Goal: Task Accomplishment & Management: Manage account settings

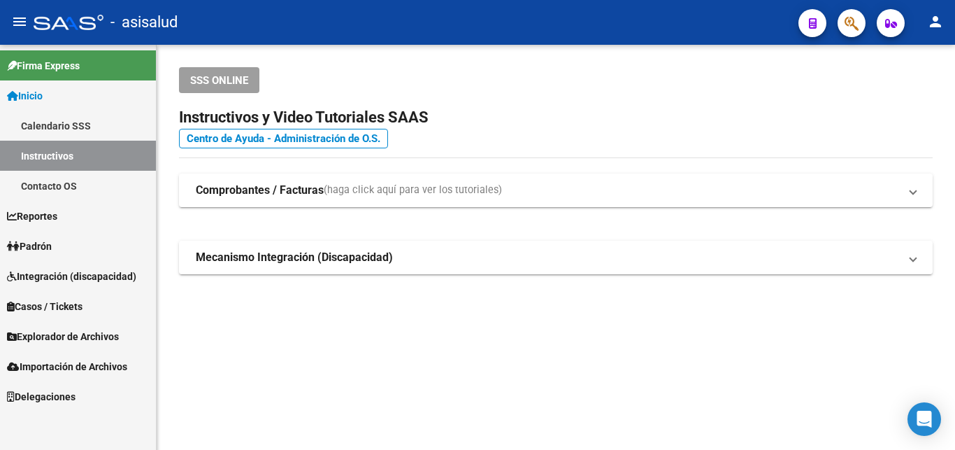
click at [43, 245] on span "Padrón" at bounding box center [29, 245] width 45 height 15
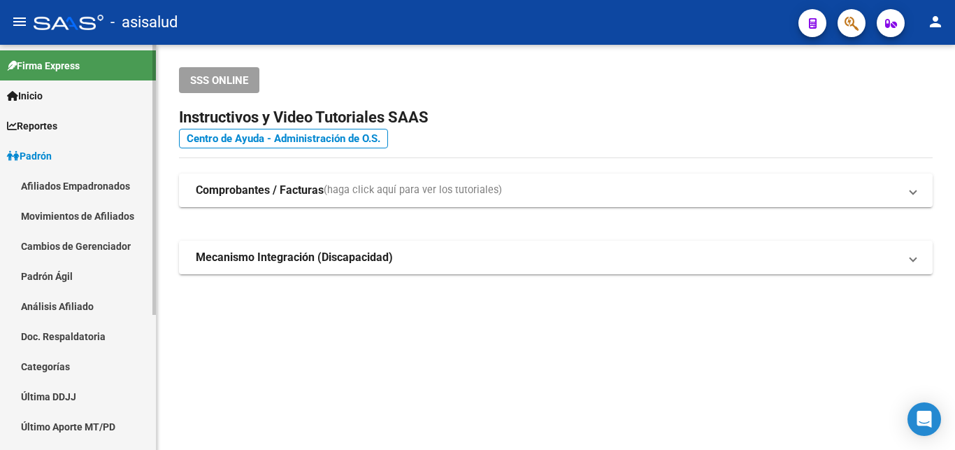
click at [73, 299] on link "Análisis Afiliado" at bounding box center [78, 306] width 156 height 30
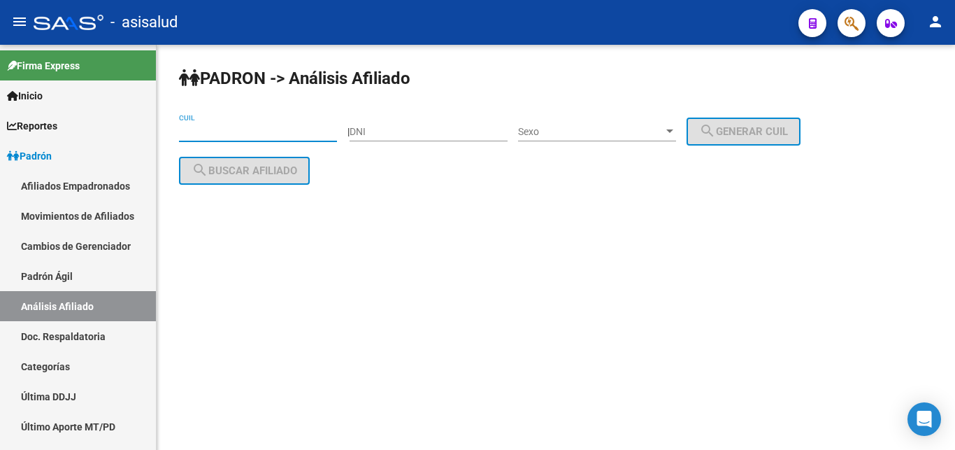
click at [190, 132] on input "CUIL" at bounding box center [258, 132] width 158 height 12
paste input "23-27080347-4"
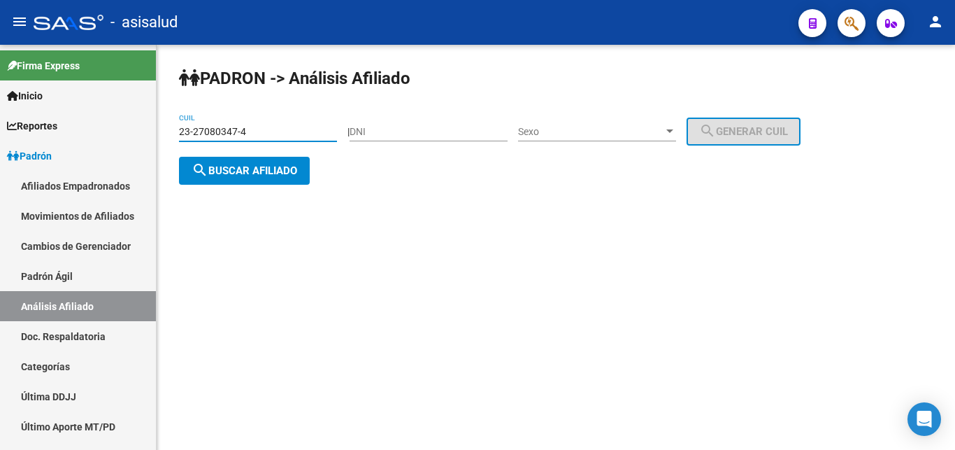
type input "23-27080347-4"
click at [235, 167] on span "search Buscar afiliado" at bounding box center [245, 170] width 106 height 13
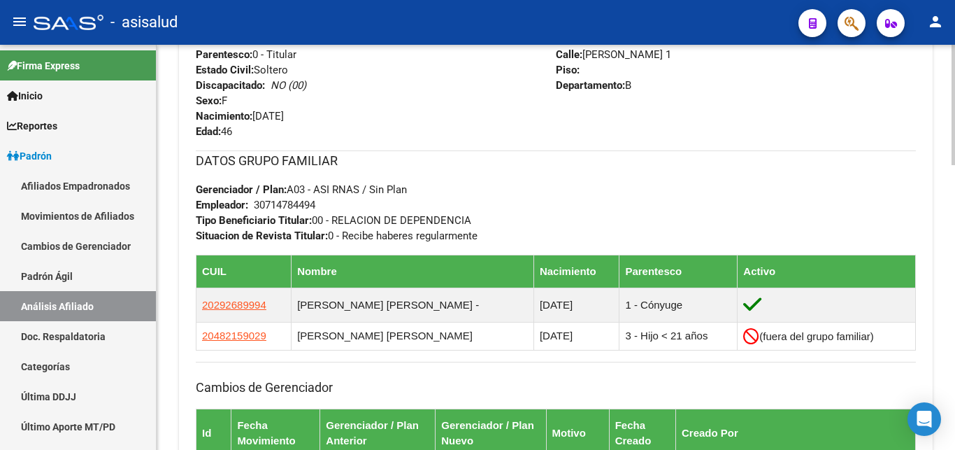
scroll to position [785, 0]
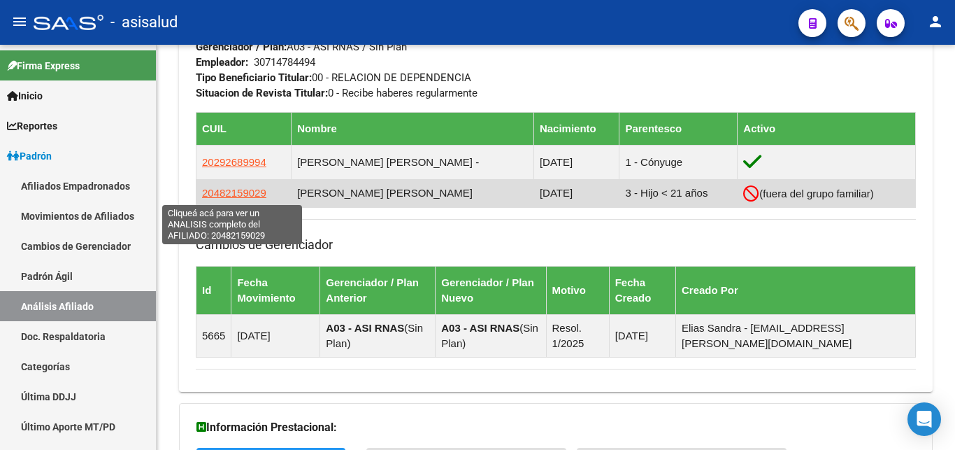
click at [232, 192] on span "20482159029" at bounding box center [234, 193] width 64 height 12
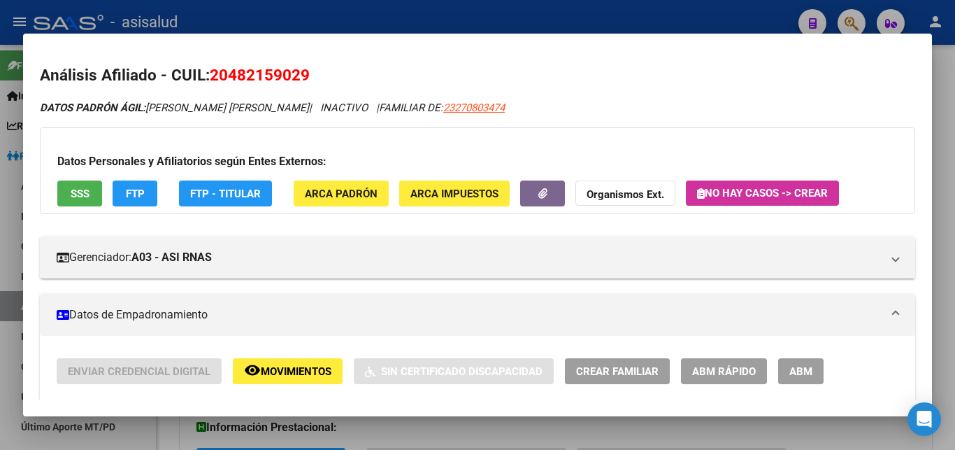
click at [734, 372] on span "ABM Rápido" at bounding box center [724, 371] width 64 height 13
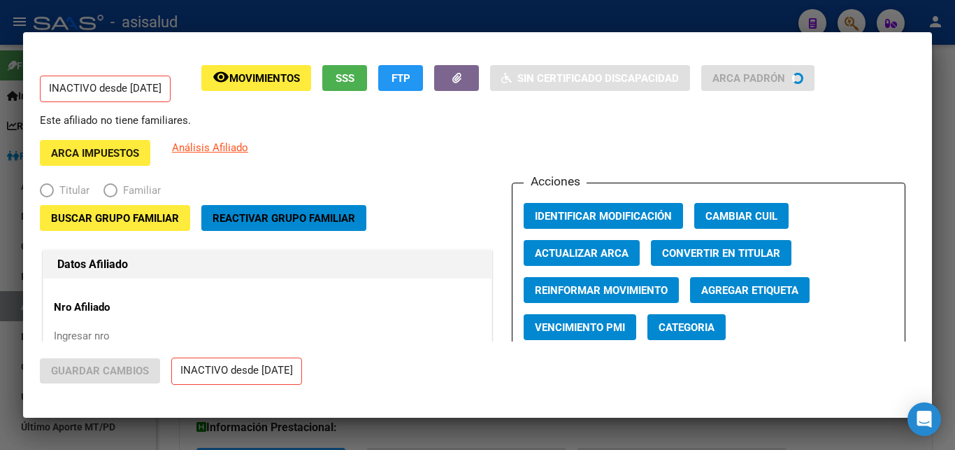
radio input "true"
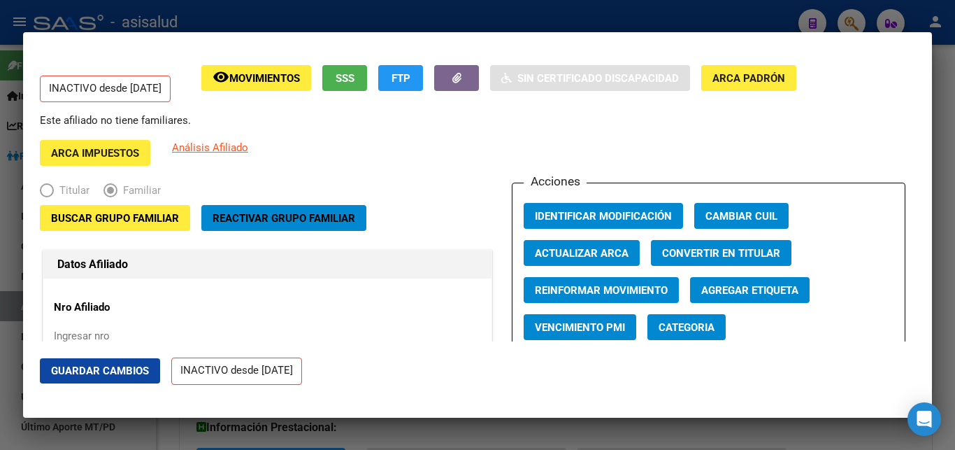
click at [278, 219] on span "Reactivar Grupo Familiar" at bounding box center [284, 218] width 143 height 13
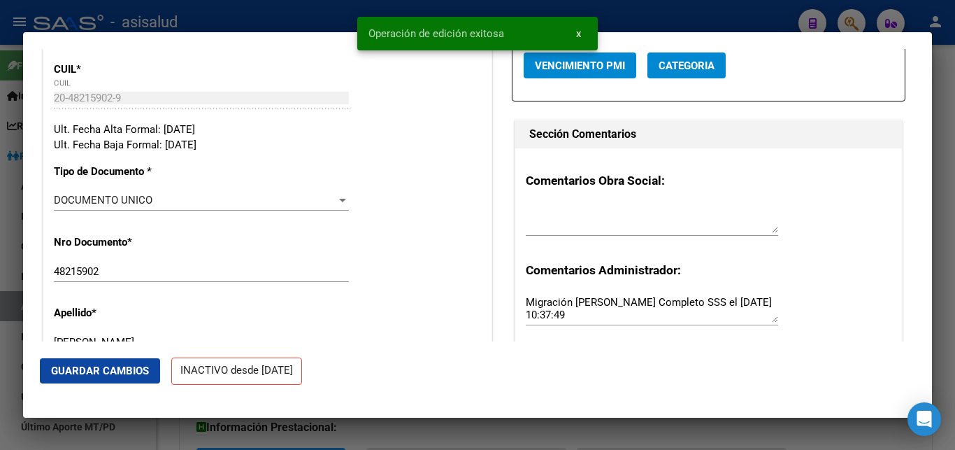
scroll to position [302, 0]
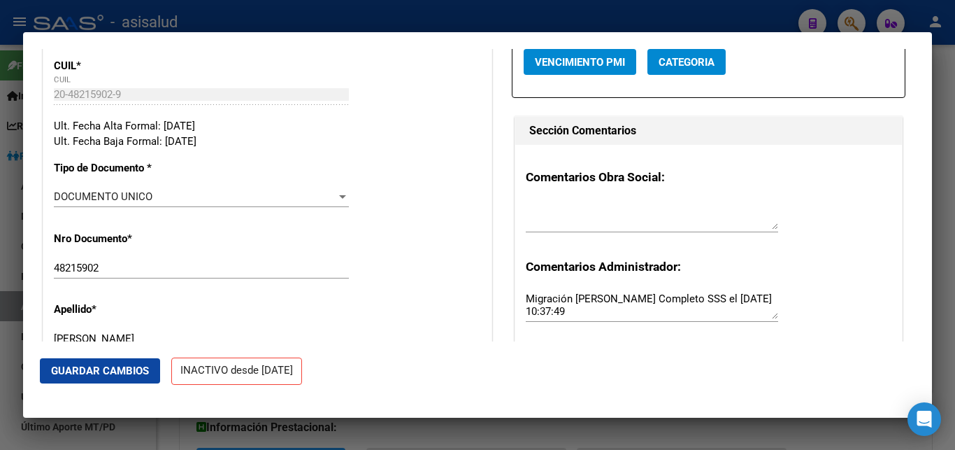
click at [86, 369] on span "Guardar Cambios" at bounding box center [100, 370] width 98 height 13
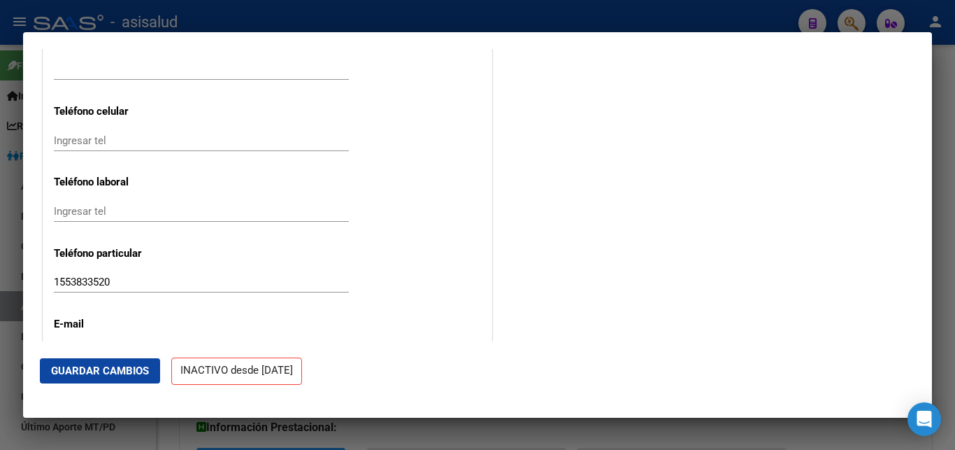
scroll to position [1836, 0]
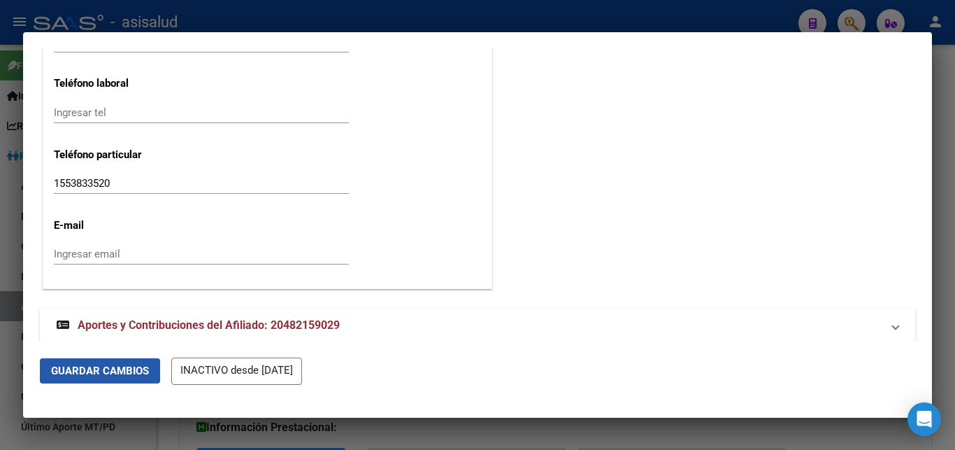
click at [93, 366] on span "Guardar Cambios" at bounding box center [100, 370] width 98 height 13
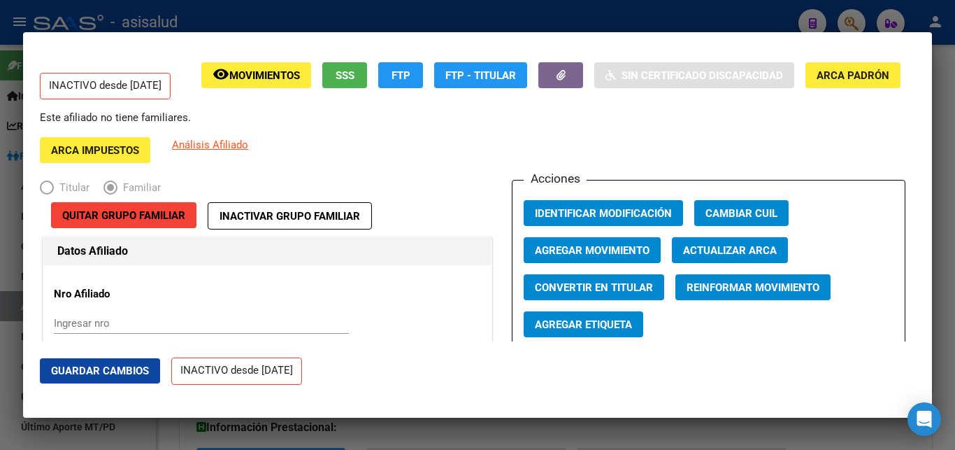
scroll to position [0, 0]
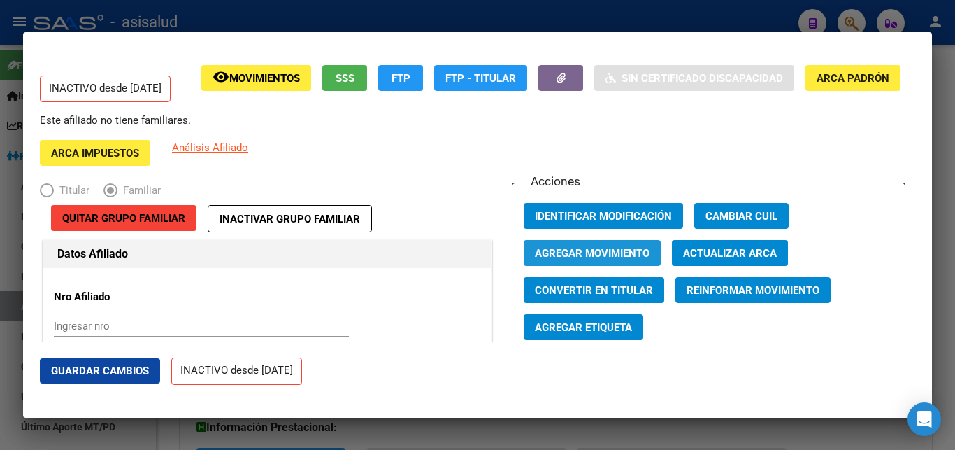
click at [579, 254] on span "Agregar Movimiento" at bounding box center [592, 253] width 115 height 13
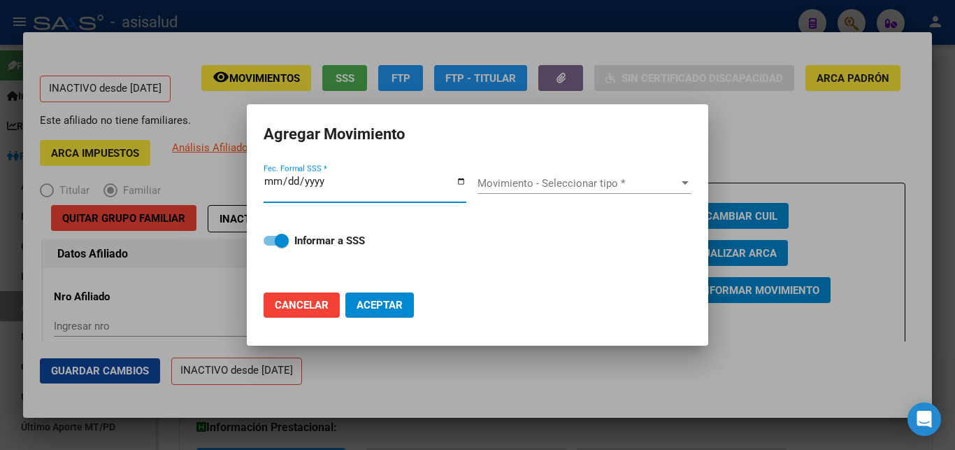
type input "2025-10-06"
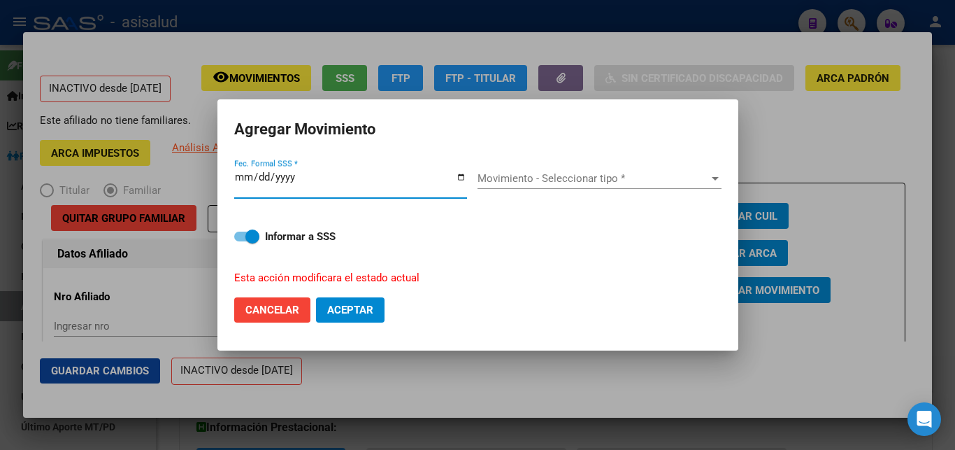
click at [316, 297] on button "Aceptar" at bounding box center [350, 309] width 69 height 25
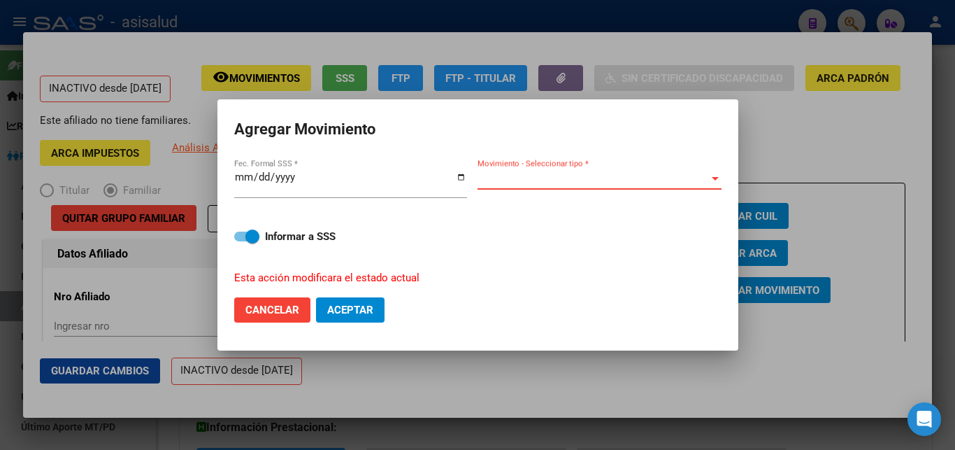
click at [717, 179] on div at bounding box center [715, 178] width 13 height 11
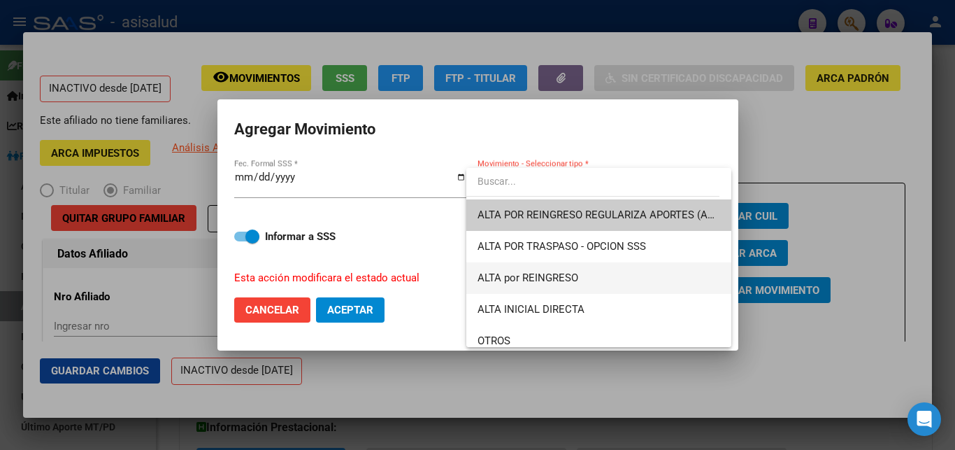
click at [576, 274] on span "ALTA por REINGRESO" at bounding box center [528, 277] width 101 height 13
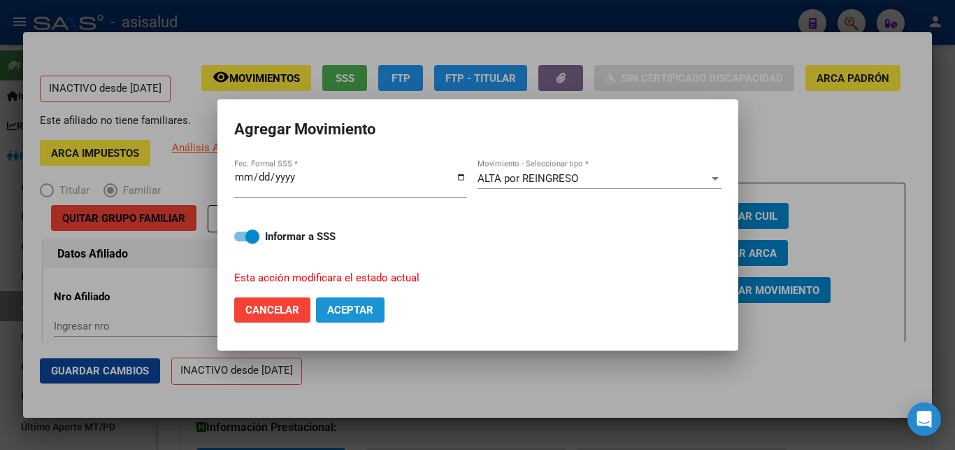
click at [350, 304] on span "Aceptar" at bounding box center [350, 310] width 46 height 13
checkbox input "false"
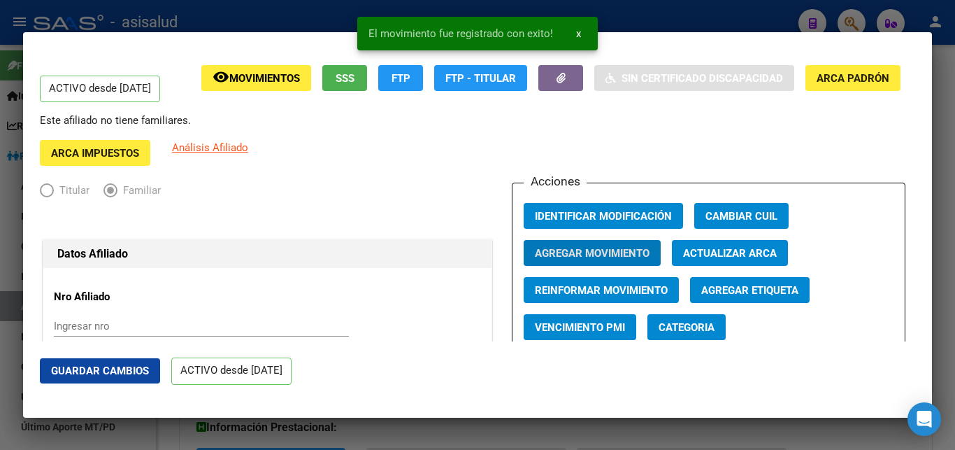
click at [577, 34] on span "x" at bounding box center [578, 33] width 5 height 13
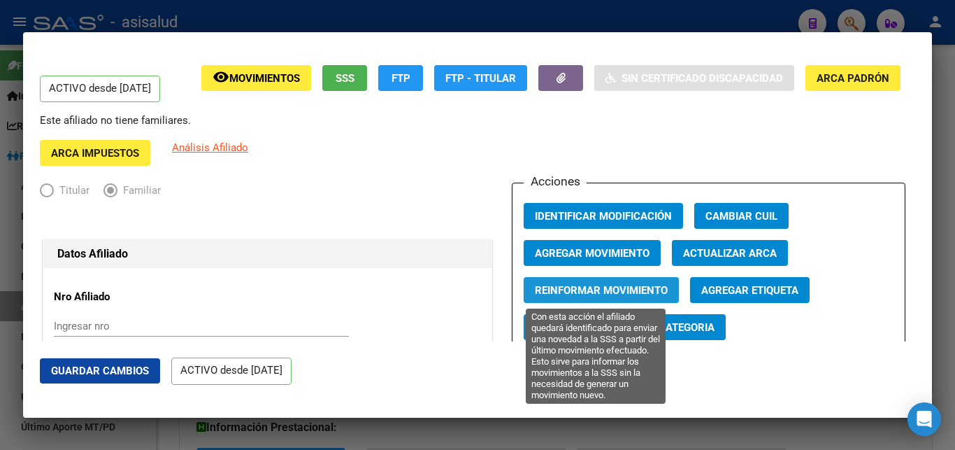
click at [587, 289] on span "Reinformar Movimiento" at bounding box center [601, 290] width 133 height 13
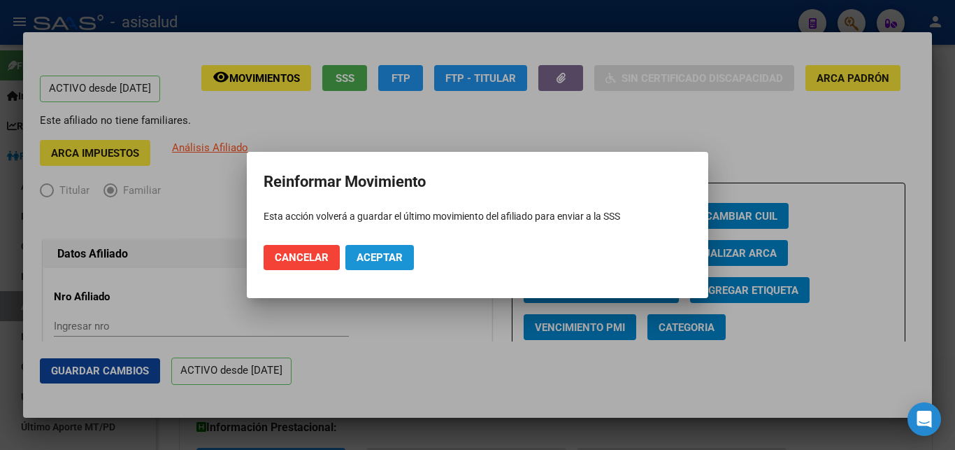
click at [370, 259] on span "Aceptar" at bounding box center [380, 257] width 46 height 13
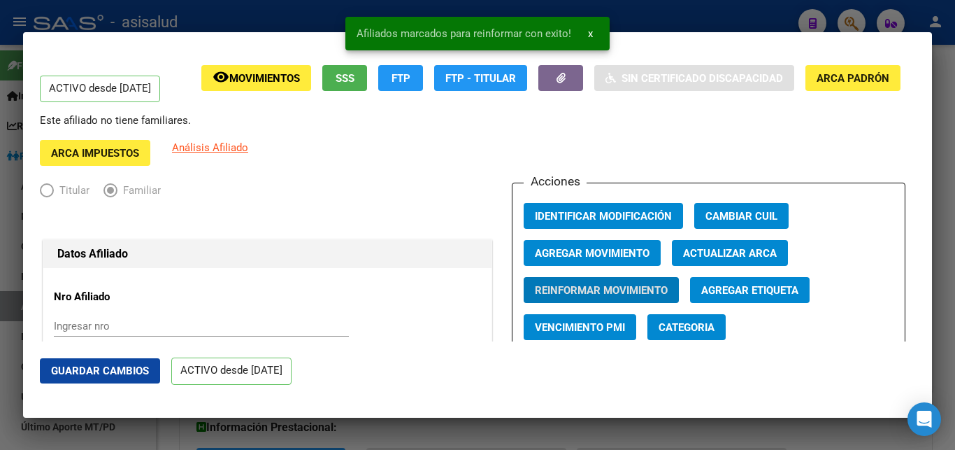
click at [589, 31] on span "x" at bounding box center [590, 33] width 5 height 13
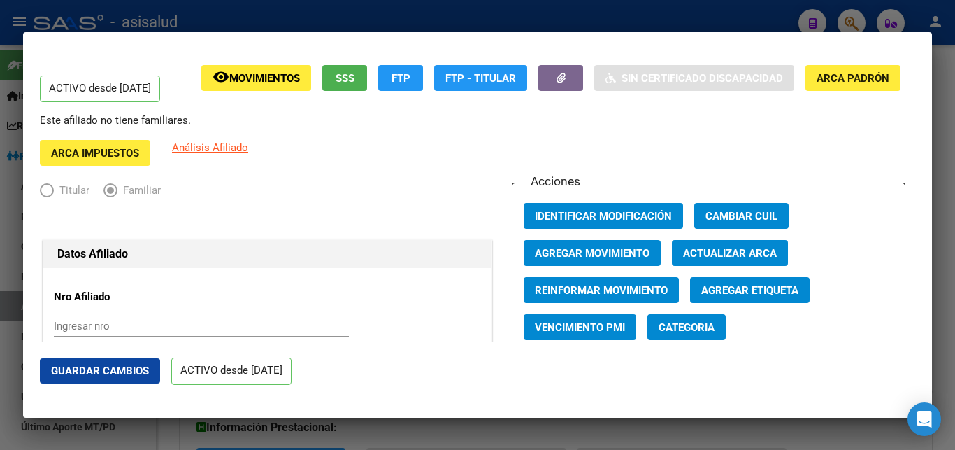
click at [955, 241] on div at bounding box center [477, 225] width 955 height 450
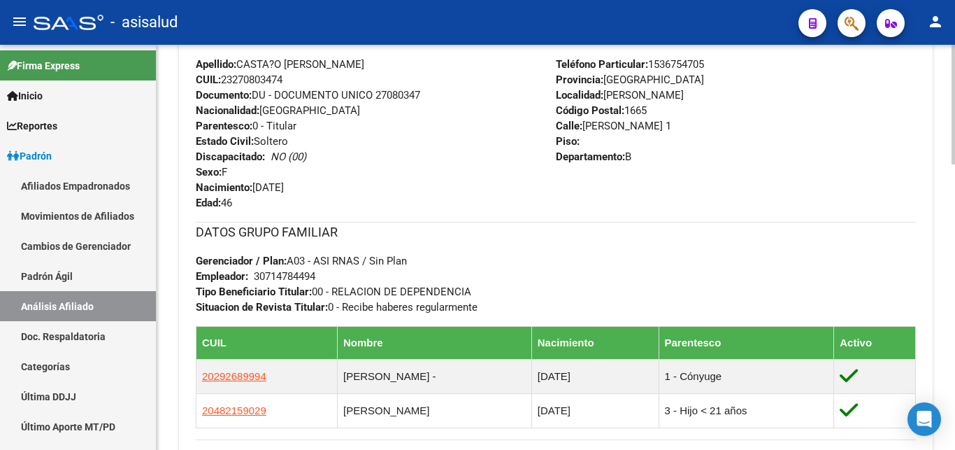
scroll to position [856, 0]
